Goal: Task Accomplishment & Management: Manage account settings

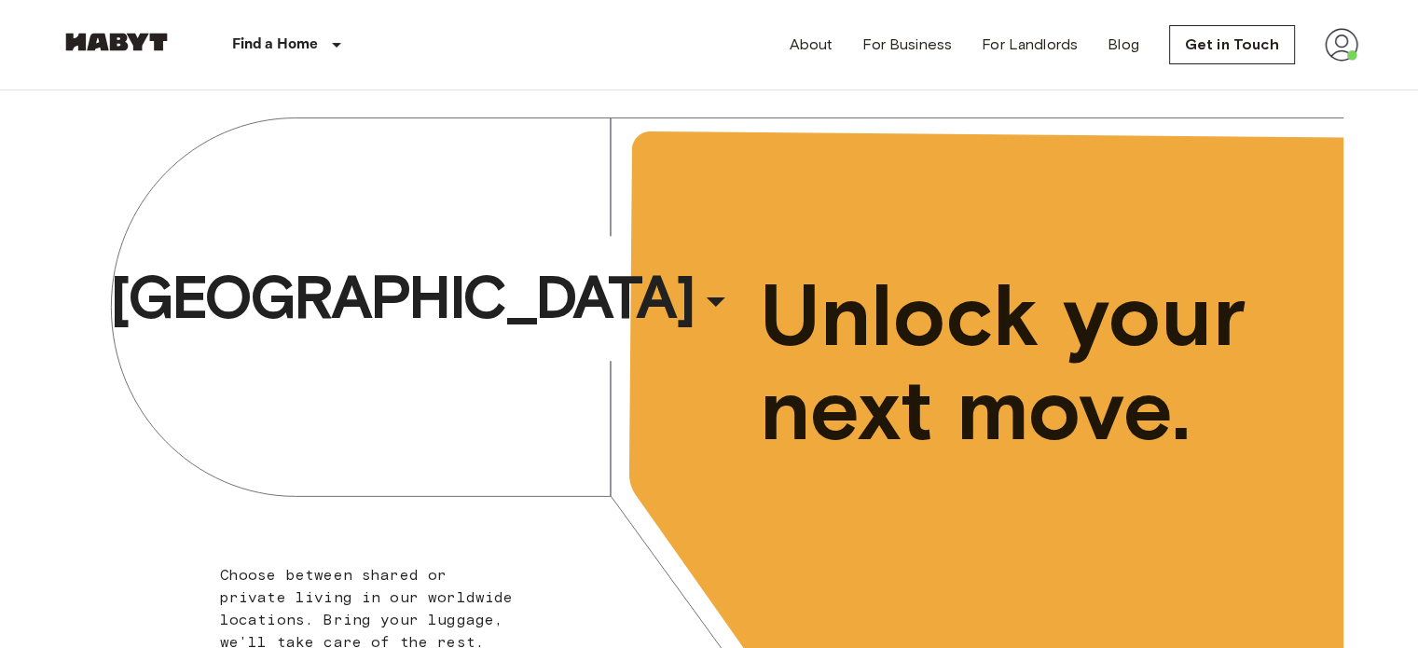
click at [1347, 48] on img at bounding box center [1341, 45] width 34 height 34
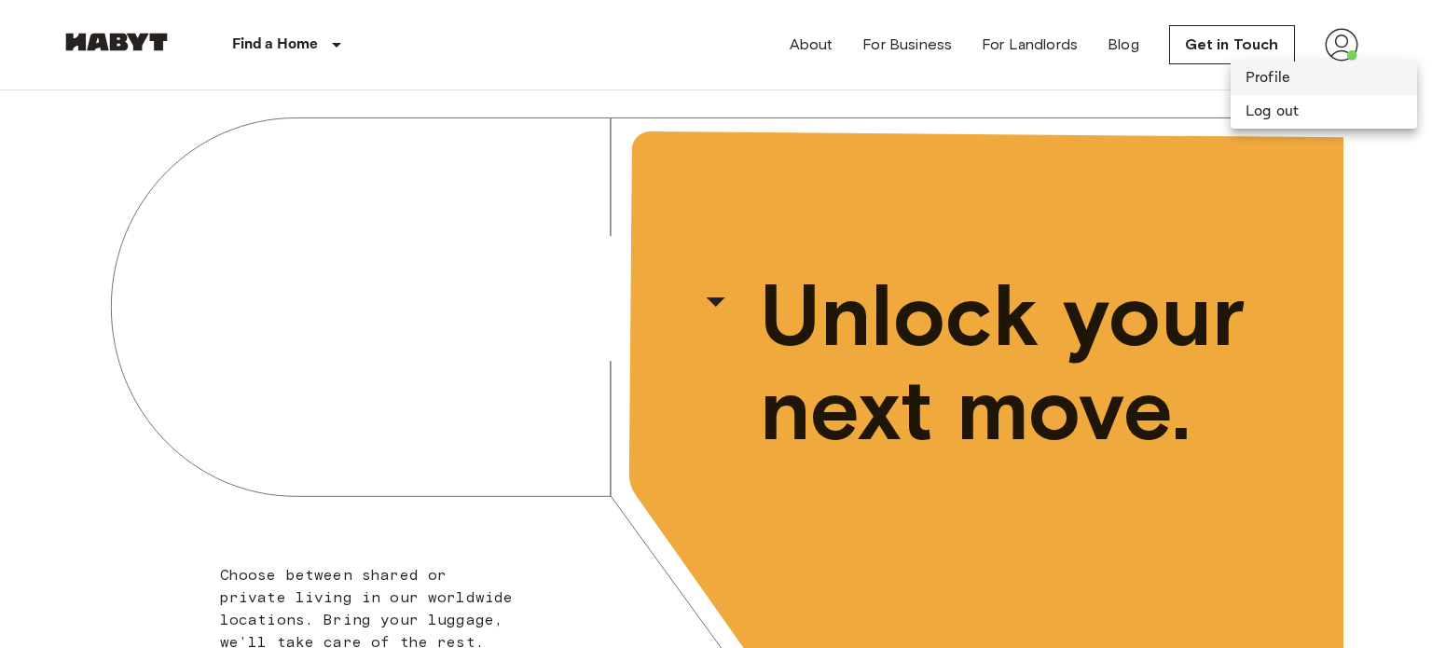
click at [1297, 90] on li "Profile" at bounding box center [1323, 79] width 186 height 34
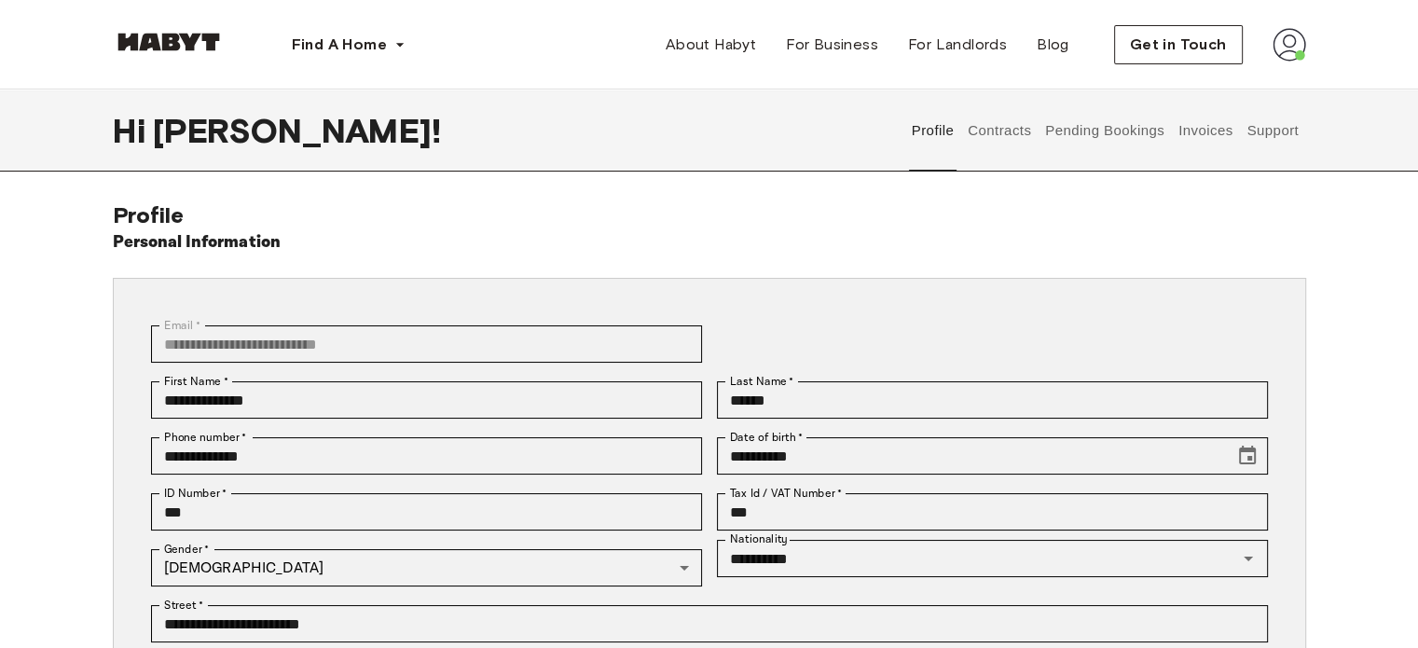
click at [999, 127] on button "Contracts" at bounding box center [1000, 130] width 68 height 82
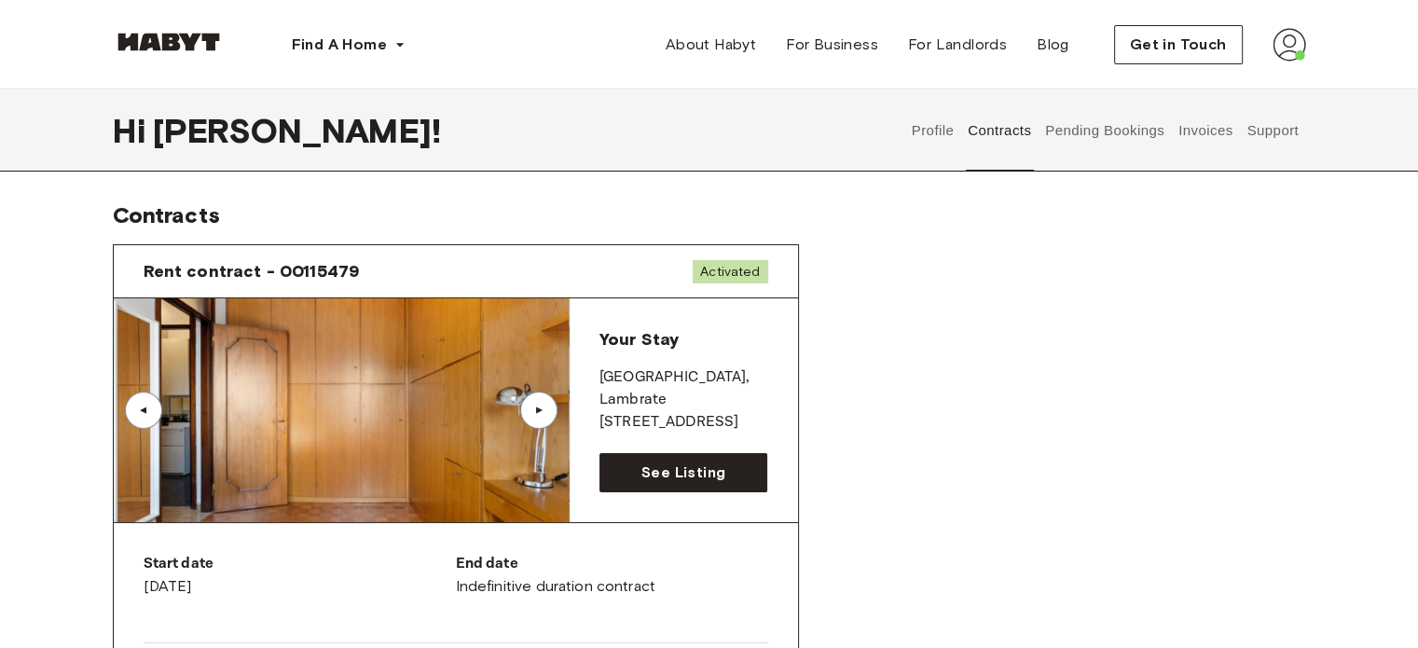
click at [1114, 136] on button "Pending Bookings" at bounding box center [1105, 130] width 124 height 82
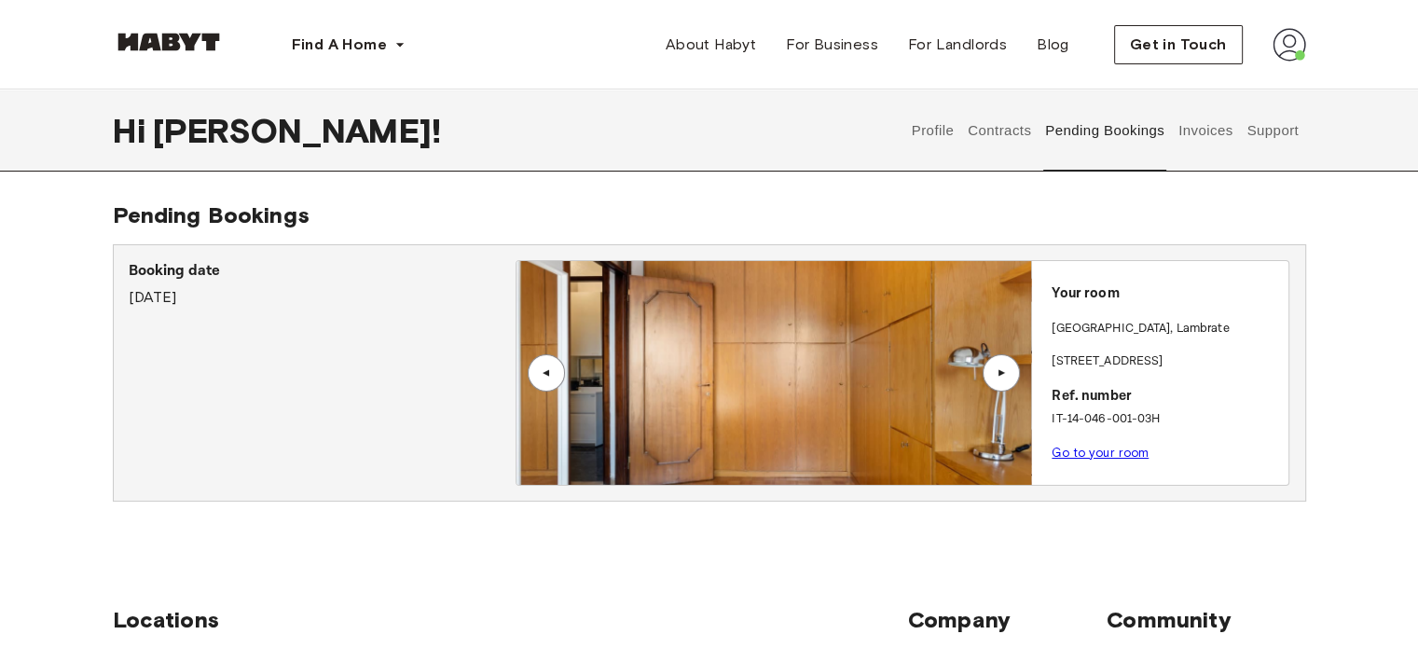
click at [1224, 130] on button "Invoices" at bounding box center [1204, 130] width 59 height 82
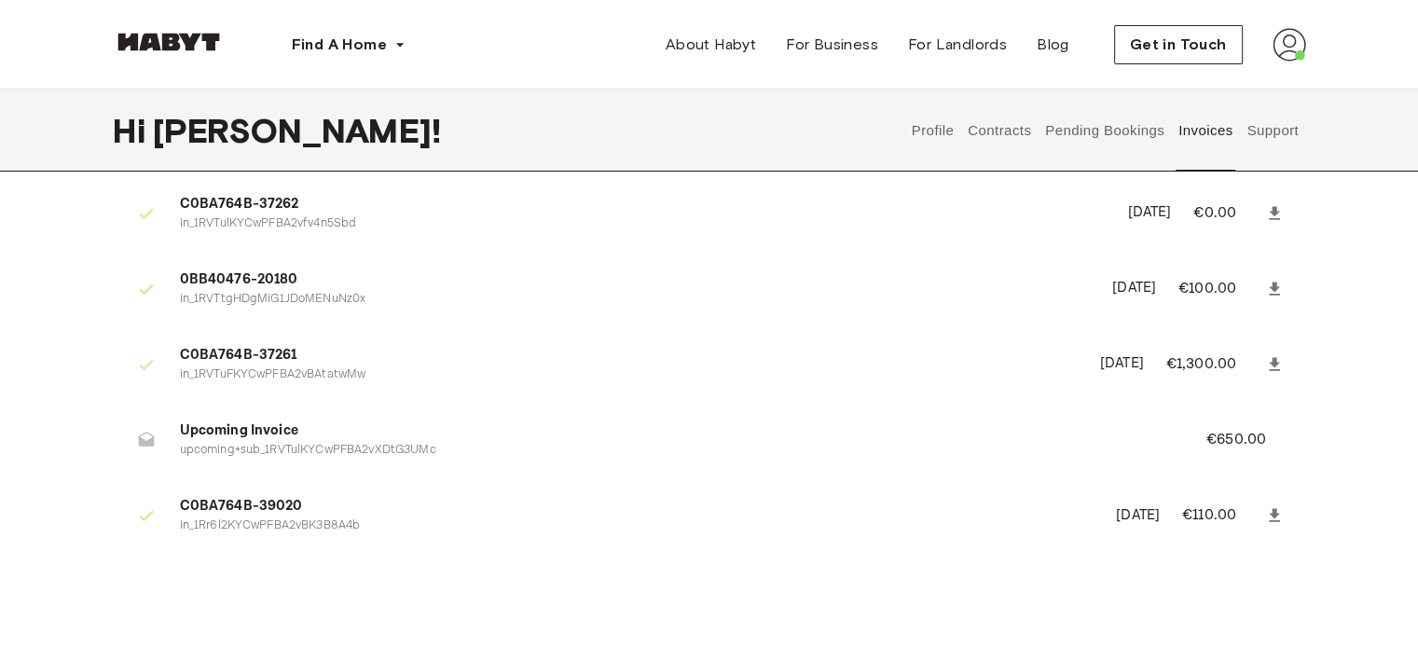
scroll to position [75, 0]
click at [336, 433] on span "Upcoming Invoice" at bounding box center [670, 427] width 981 height 21
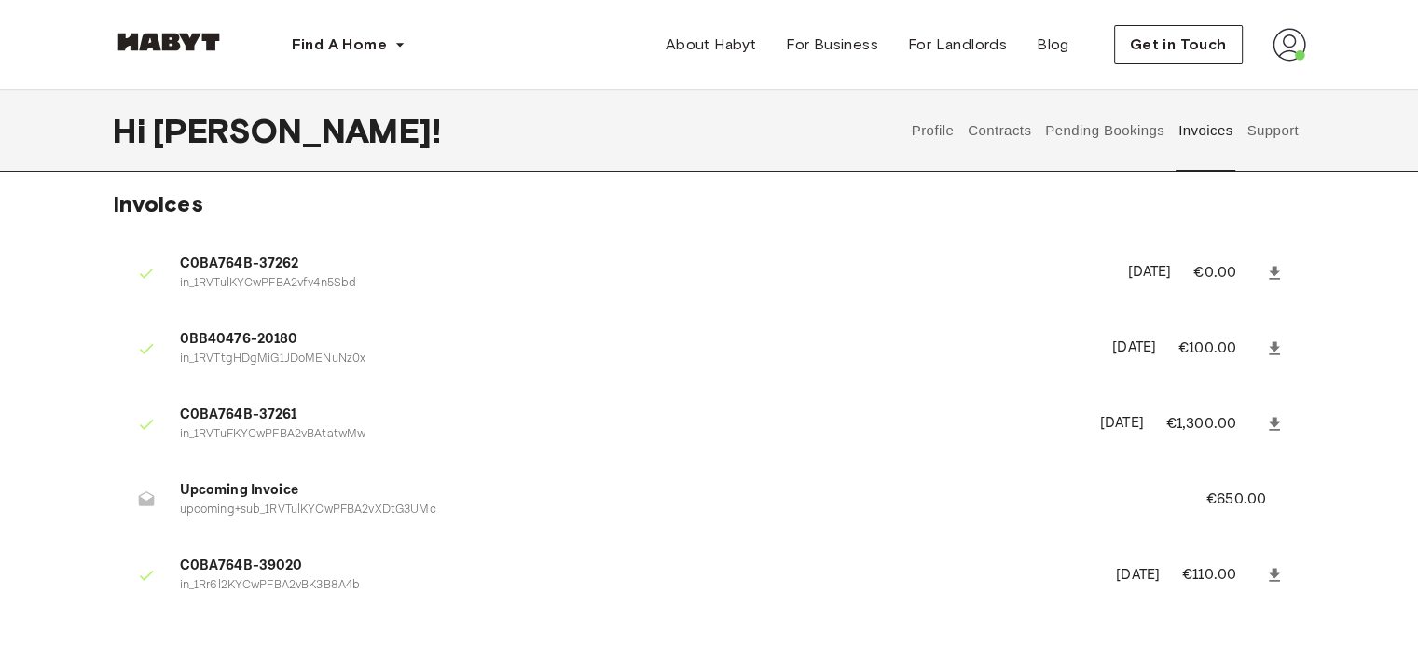
scroll to position [0, 0]
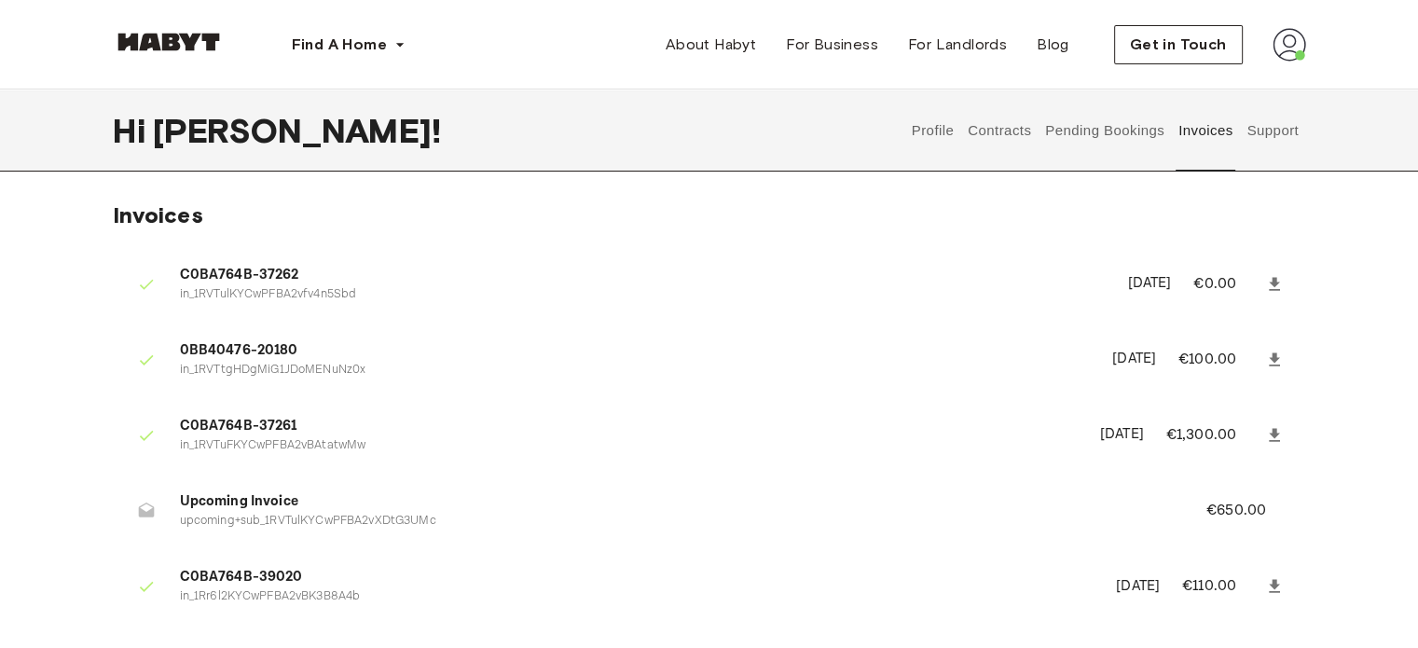
click at [1296, 55] on img at bounding box center [1289, 45] width 34 height 34
click at [1223, 124] on span "Log out" at bounding box center [1237, 125] width 56 height 22
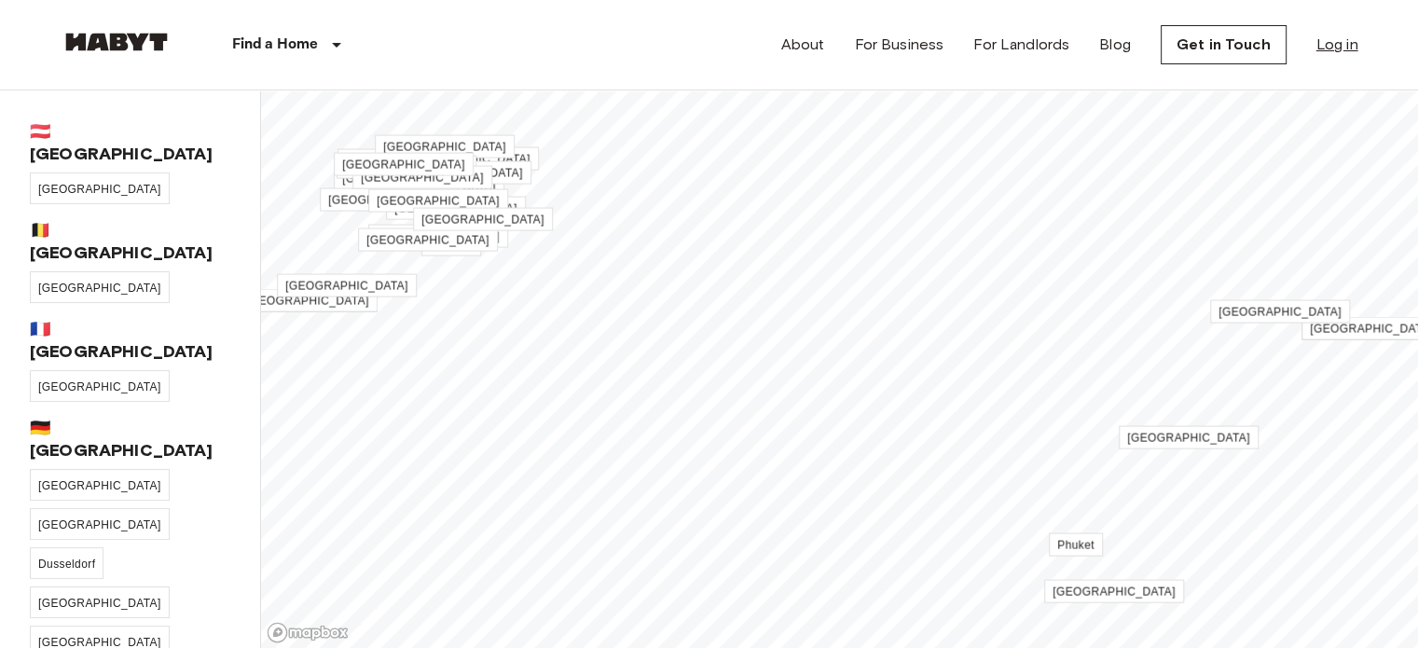
click at [1334, 43] on link "Log in" at bounding box center [1337, 45] width 42 height 22
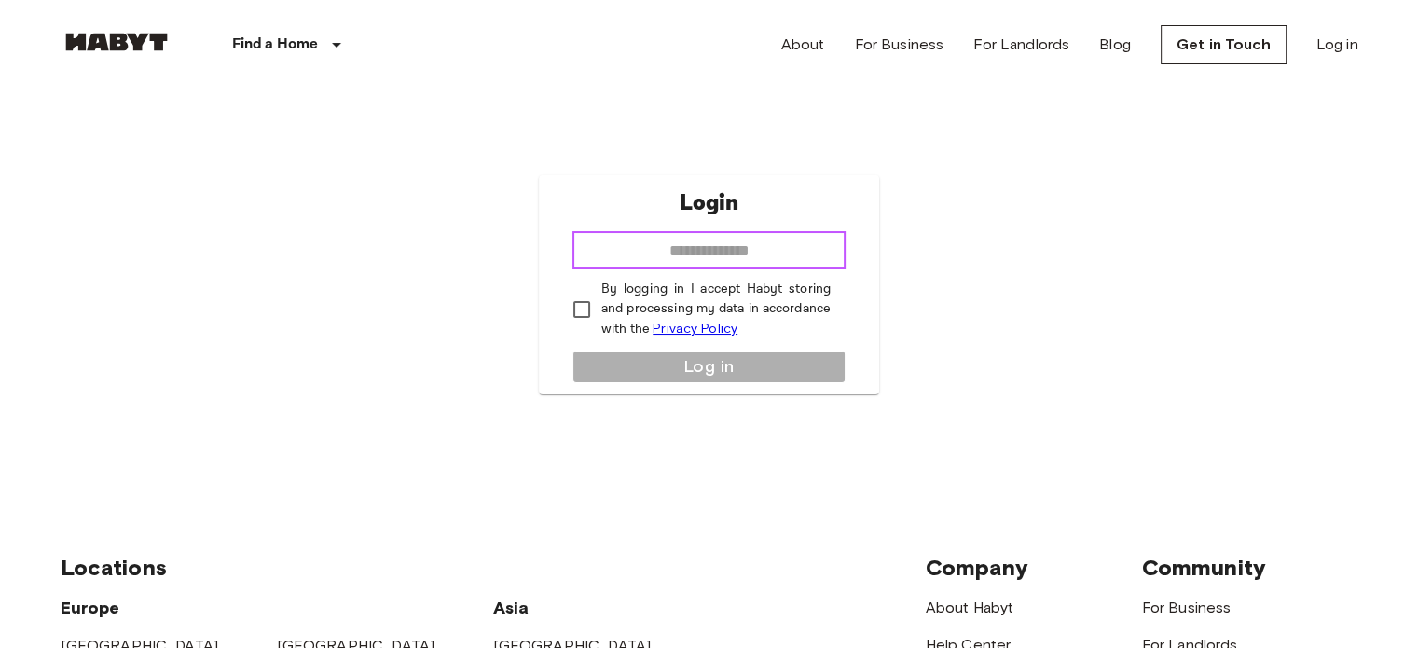
click at [690, 250] on input "email" at bounding box center [708, 249] width 273 height 37
type input "**********"
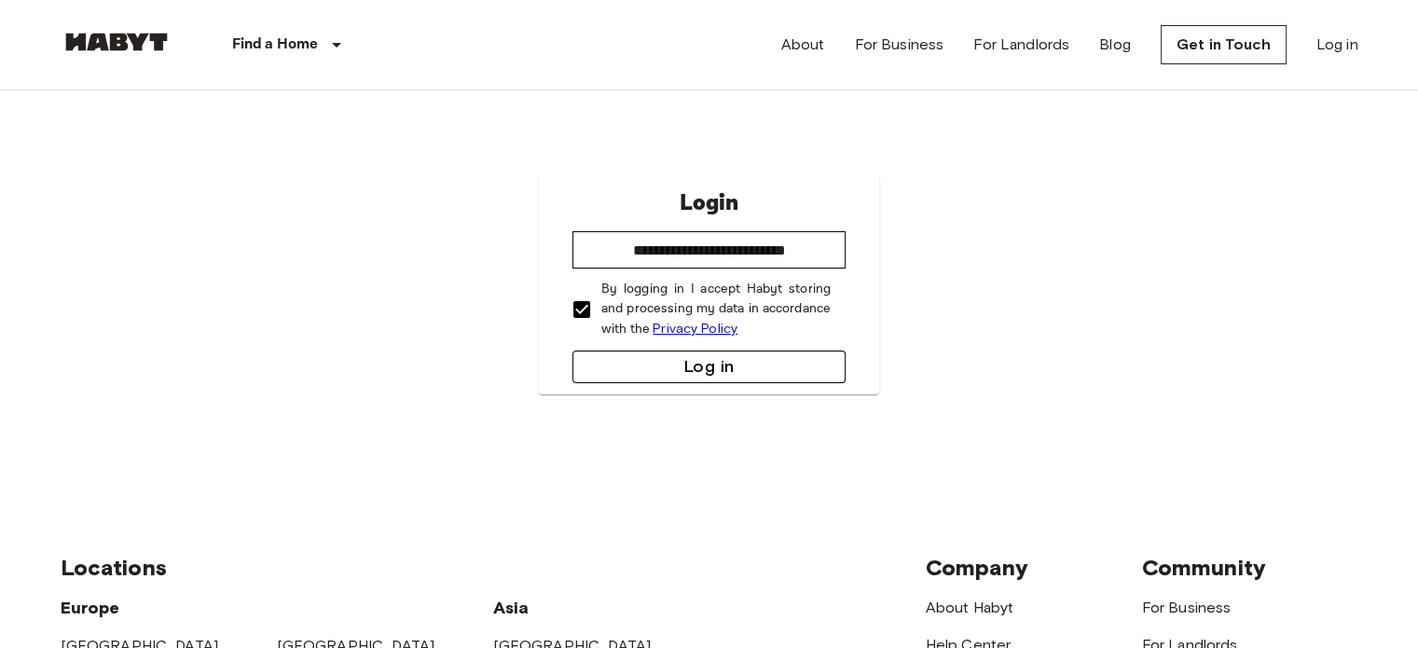
click at [639, 354] on button "Log in" at bounding box center [708, 366] width 273 height 33
